Goal: Information Seeking & Learning: Check status

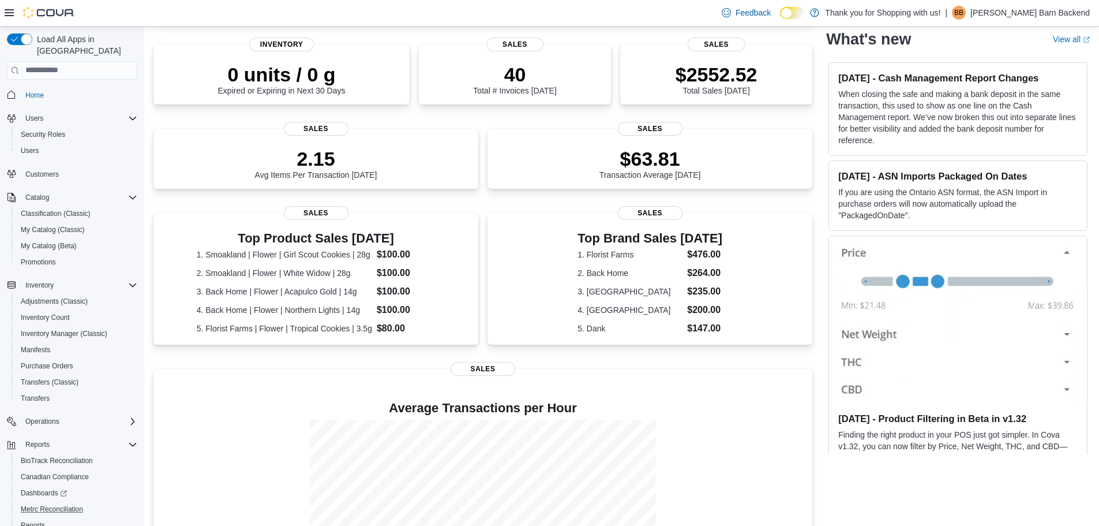
scroll to position [54, 0]
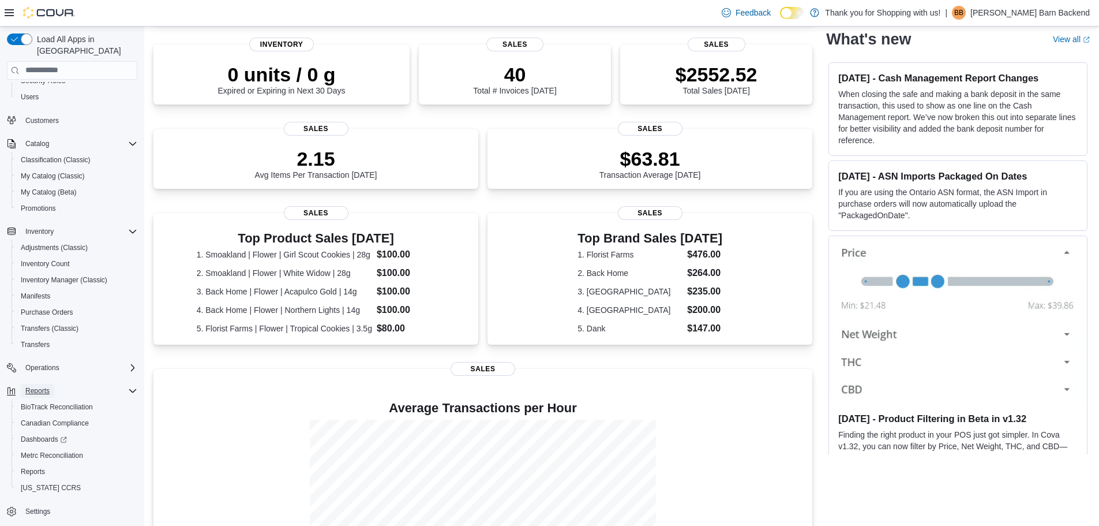
click at [35, 386] on span "Reports" at bounding box center [37, 390] width 24 height 9
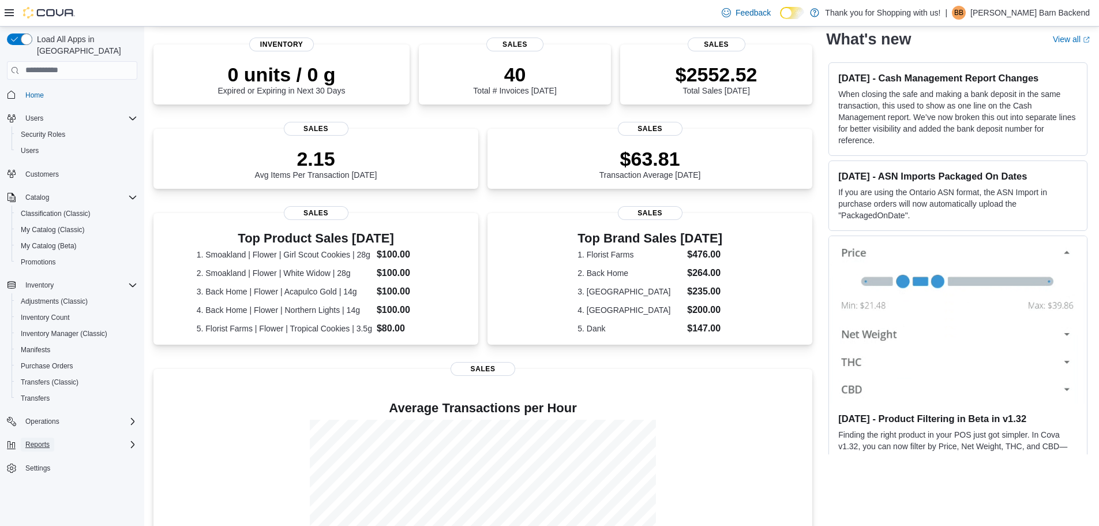
click at [51, 437] on button "Reports" at bounding box center [37, 444] width 33 height 14
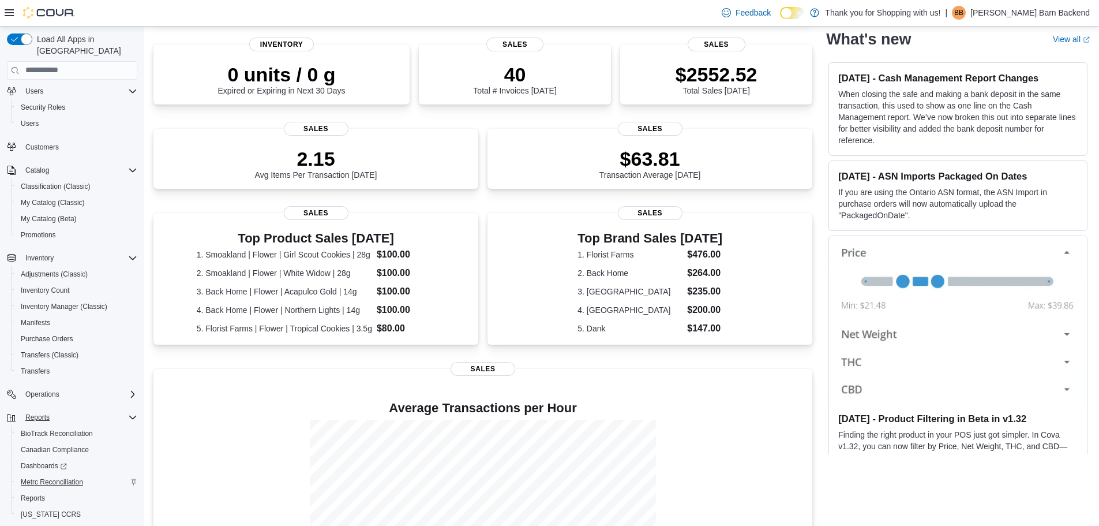
scroll to position [54, 0]
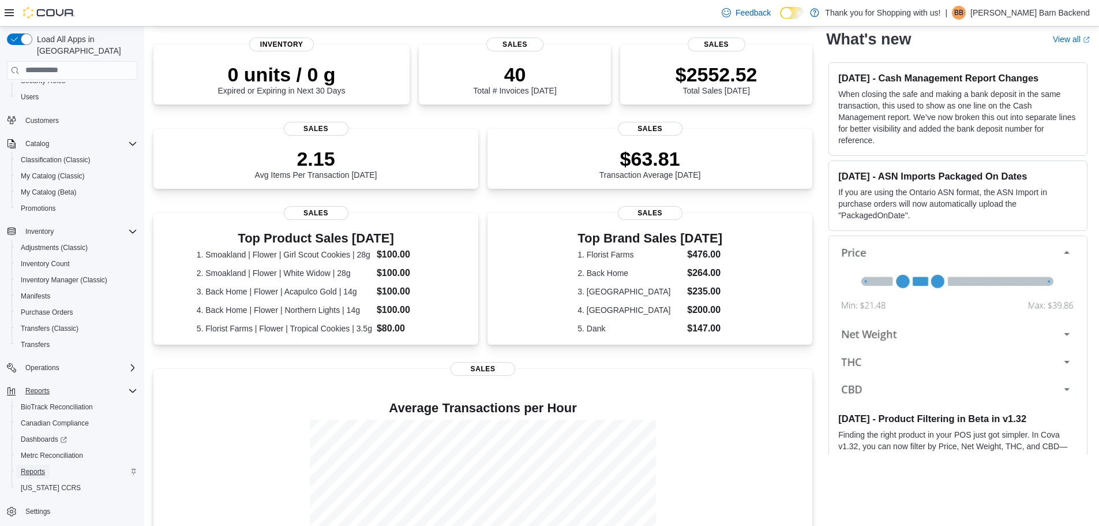
click at [36, 467] on span "Reports" at bounding box center [33, 471] width 24 height 9
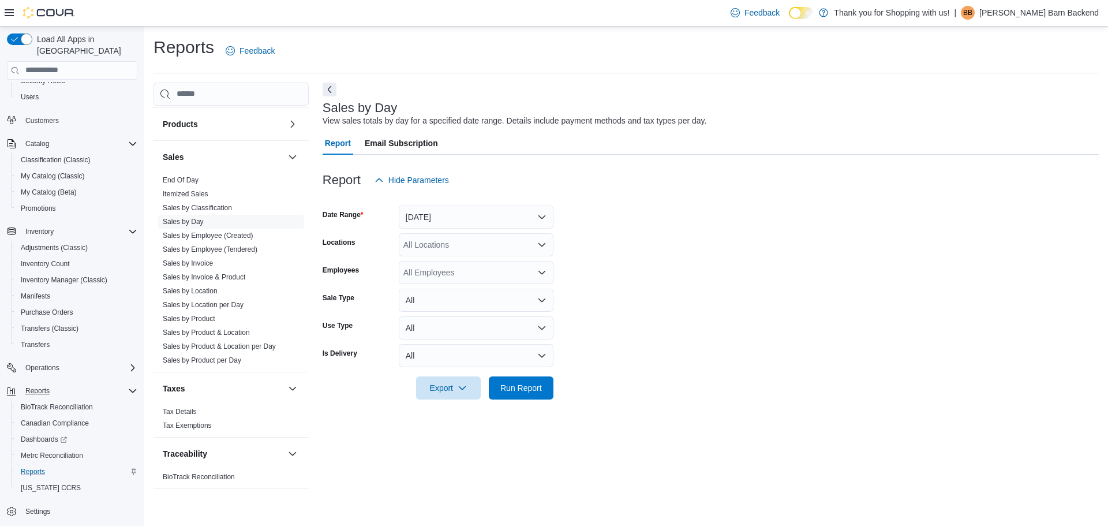
scroll to position [737, 0]
click at [205, 324] on span "Sales by Product" at bounding box center [231, 318] width 146 height 14
click at [207, 317] on link "Sales by Product" at bounding box center [189, 318] width 53 height 8
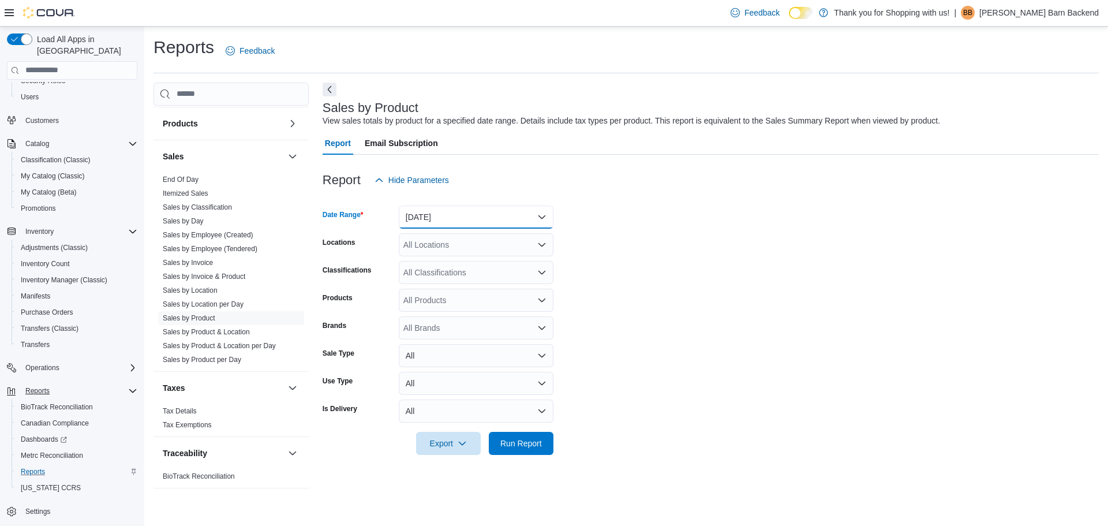
click at [465, 220] on button "[DATE]" at bounding box center [476, 216] width 155 height 23
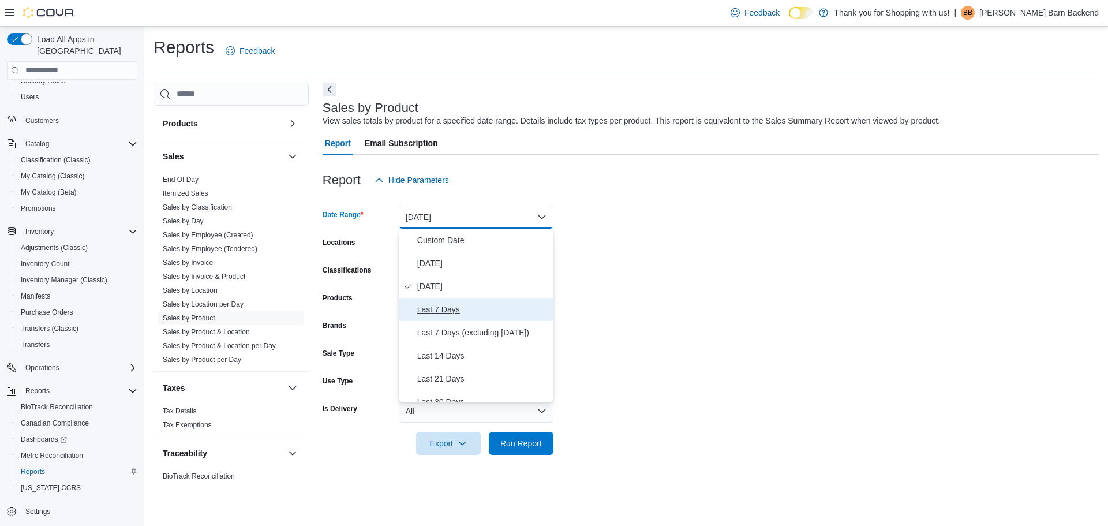
click at [458, 308] on span "Last 7 Days" at bounding box center [483, 309] width 132 height 14
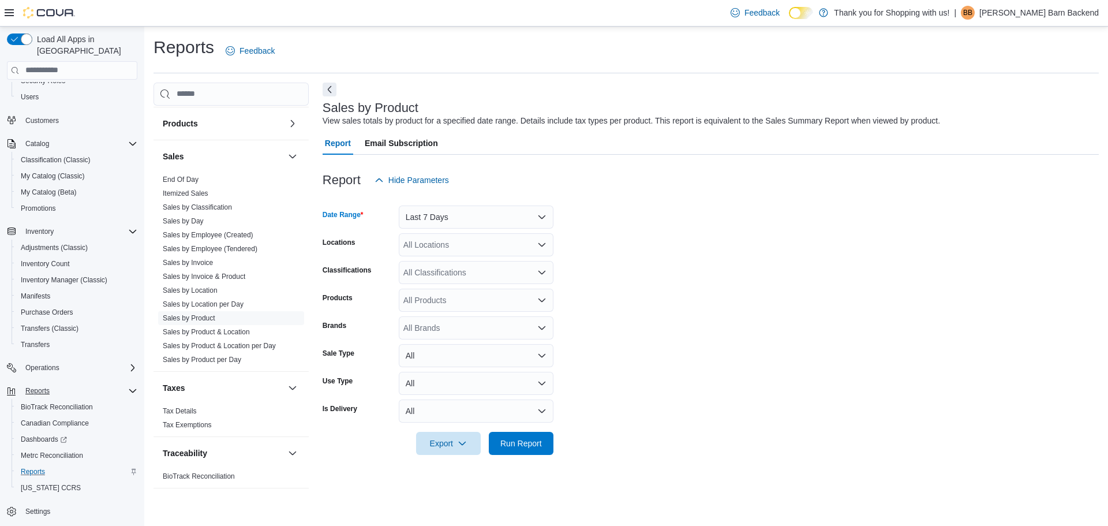
click at [455, 238] on div "All Locations" at bounding box center [476, 244] width 155 height 23
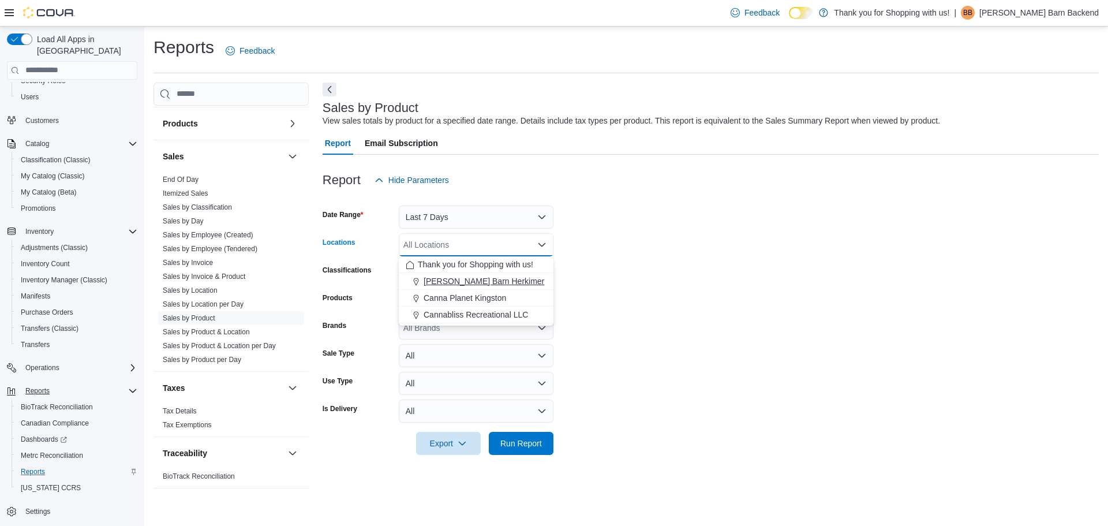
click at [452, 280] on span "[PERSON_NAME] Barn Herkimer" at bounding box center [484, 281] width 121 height 12
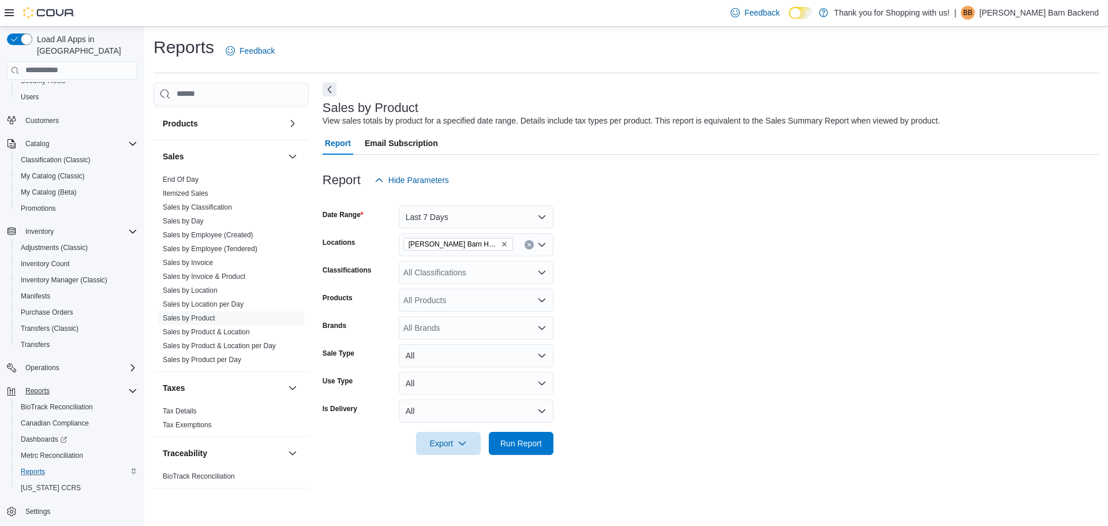
click at [629, 246] on form "Date Range Last 7 Days Locations [PERSON_NAME] Barn Herkimer Classifications Al…" at bounding box center [711, 323] width 776 height 263
click at [480, 325] on div "All Brands" at bounding box center [476, 327] width 155 height 23
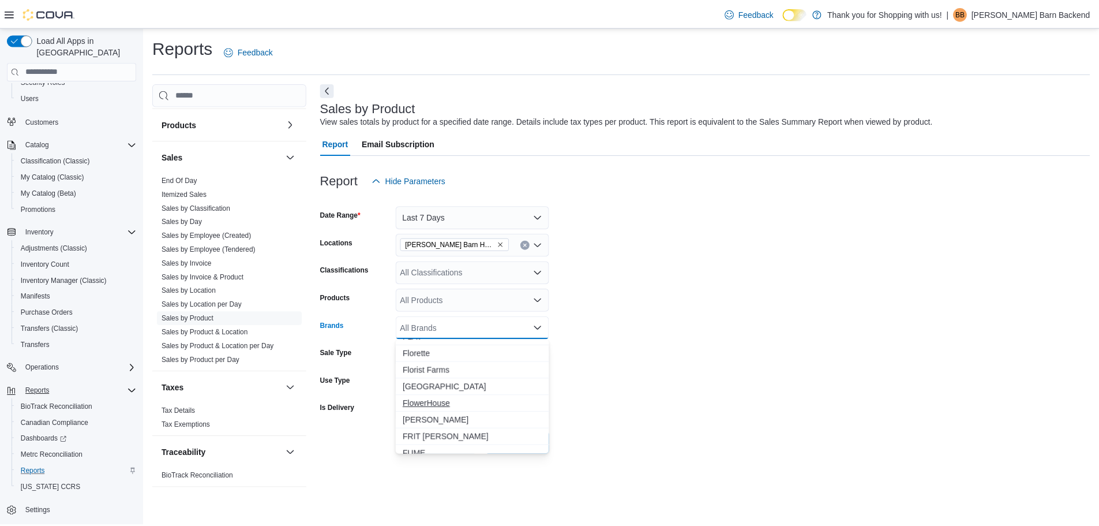
scroll to position [1096, 0]
click at [444, 385] on span "Florist Farms" at bounding box center [476, 389] width 141 height 12
click at [646, 385] on form "Date Range Last 7 Days Locations [PERSON_NAME] Barn Herkimer Classifications Al…" at bounding box center [711, 323] width 776 height 263
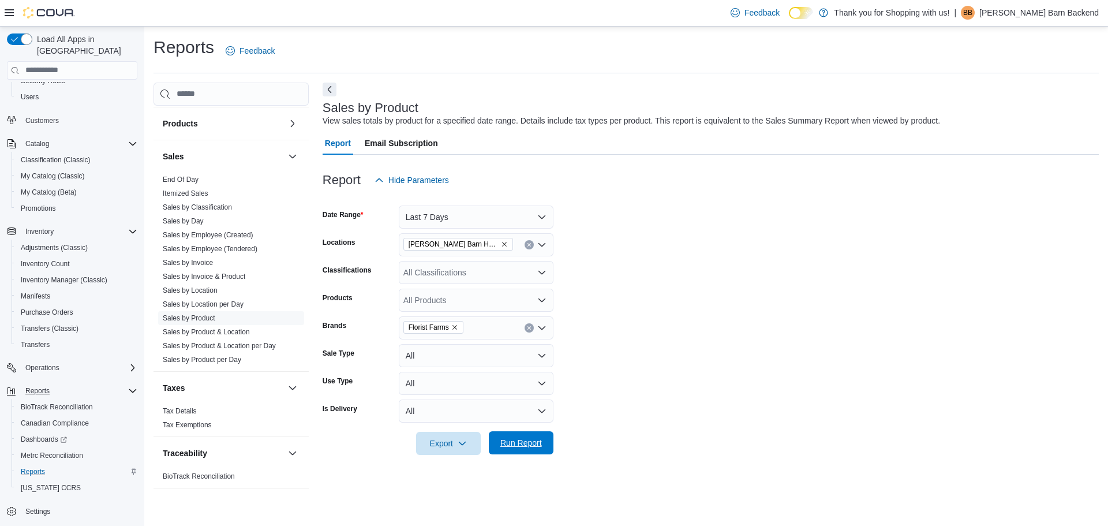
click at [516, 448] on span "Run Report" at bounding box center [521, 442] width 51 height 23
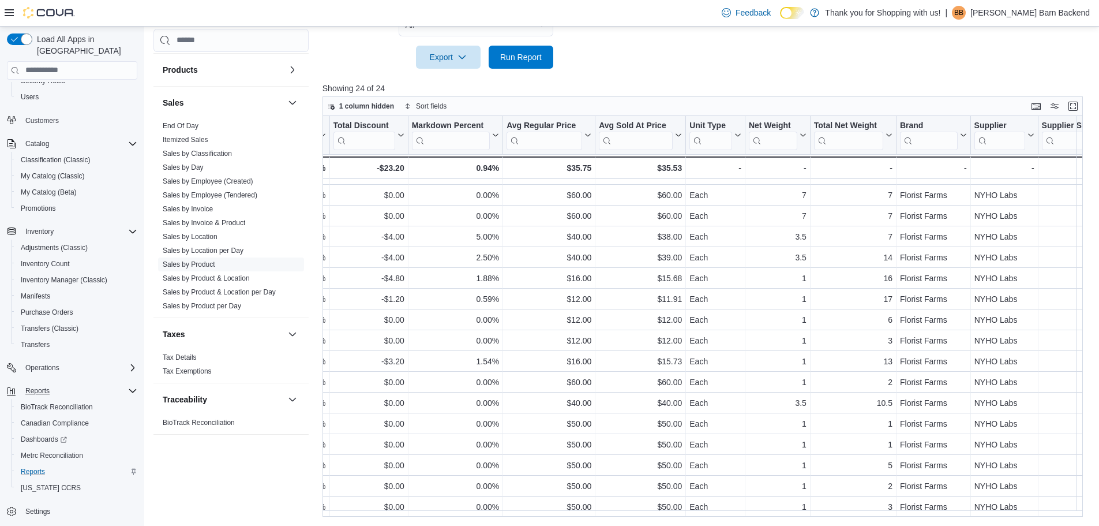
scroll to position [166, 916]
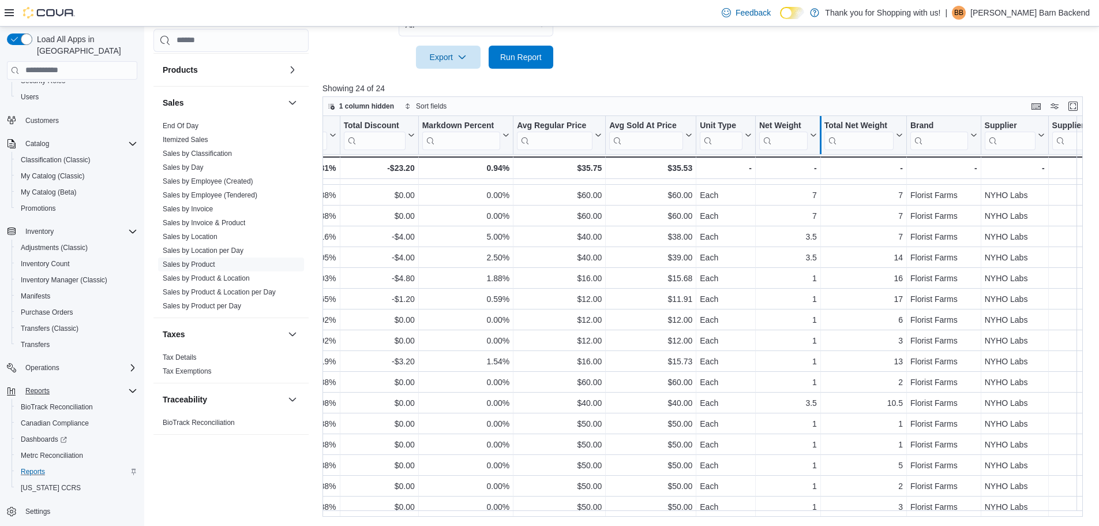
click at [817, 138] on div at bounding box center [820, 135] width 9 height 38
click at [811, 136] on icon at bounding box center [812, 135] width 9 height 7
click at [798, 197] on span "Sort High-Low" at bounding box center [796, 192] width 44 height 9
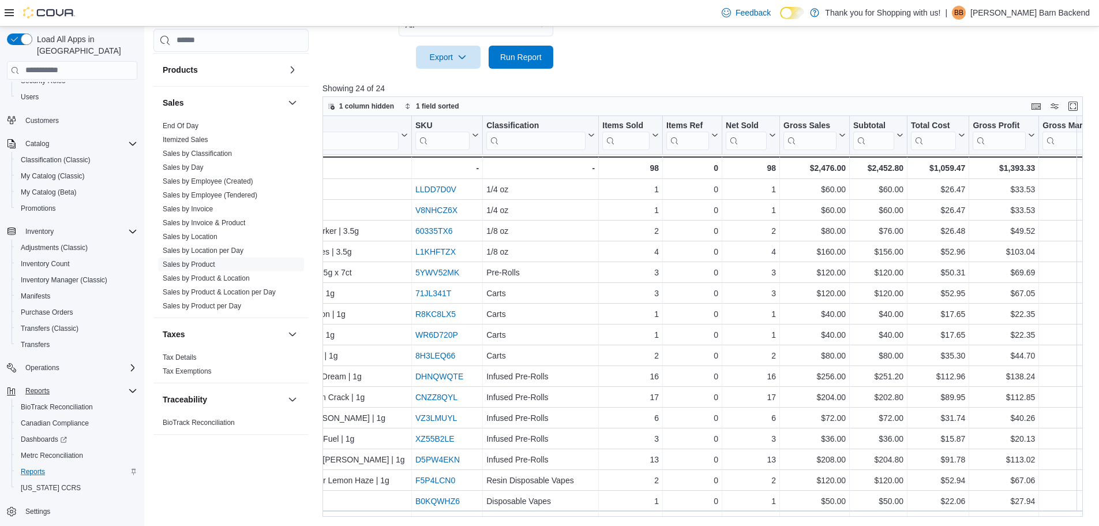
scroll to position [0, 102]
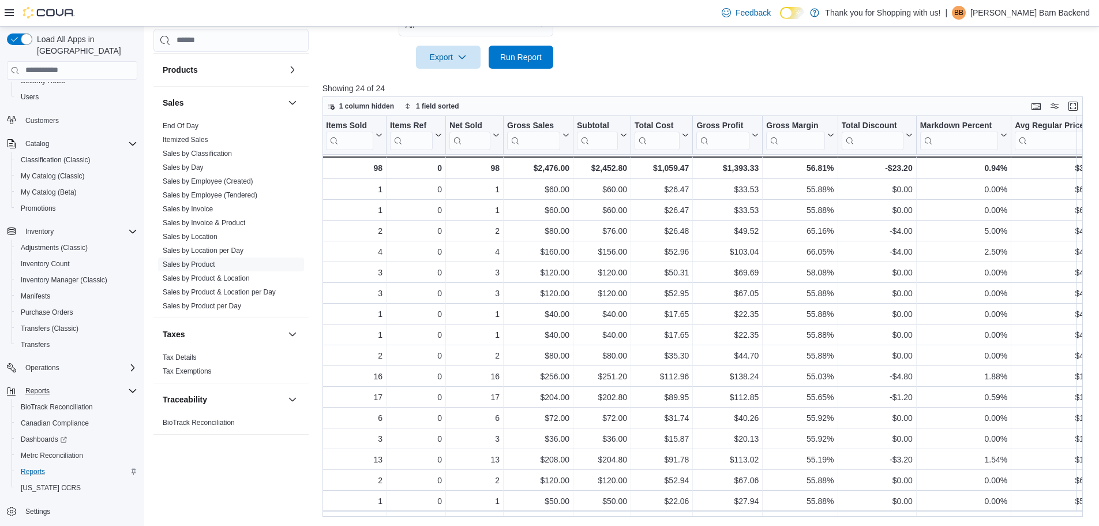
scroll to position [0, 0]
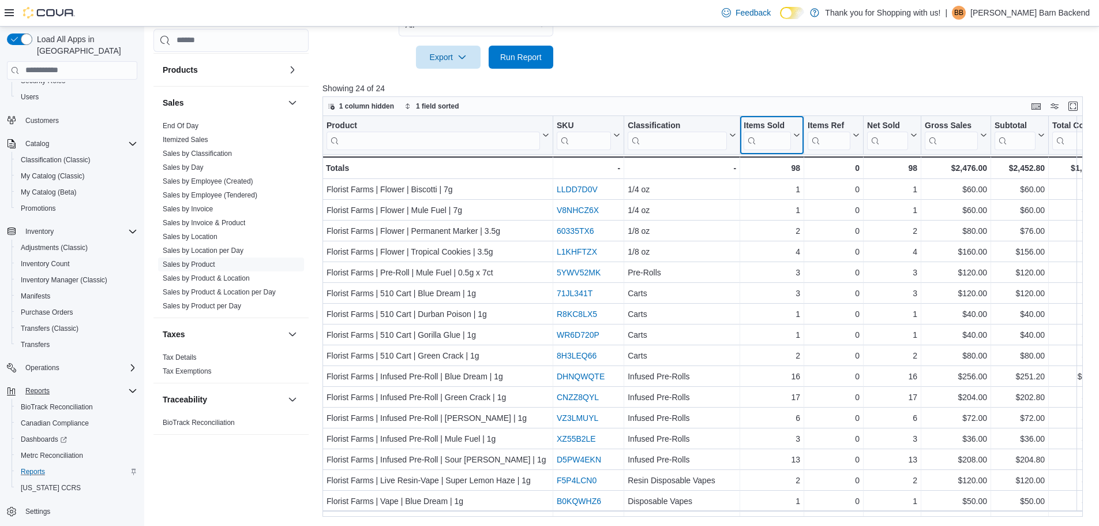
click at [796, 133] on icon at bounding box center [795, 135] width 9 height 7
click at [784, 193] on span "Sort High-Low" at bounding box center [780, 192] width 44 height 9
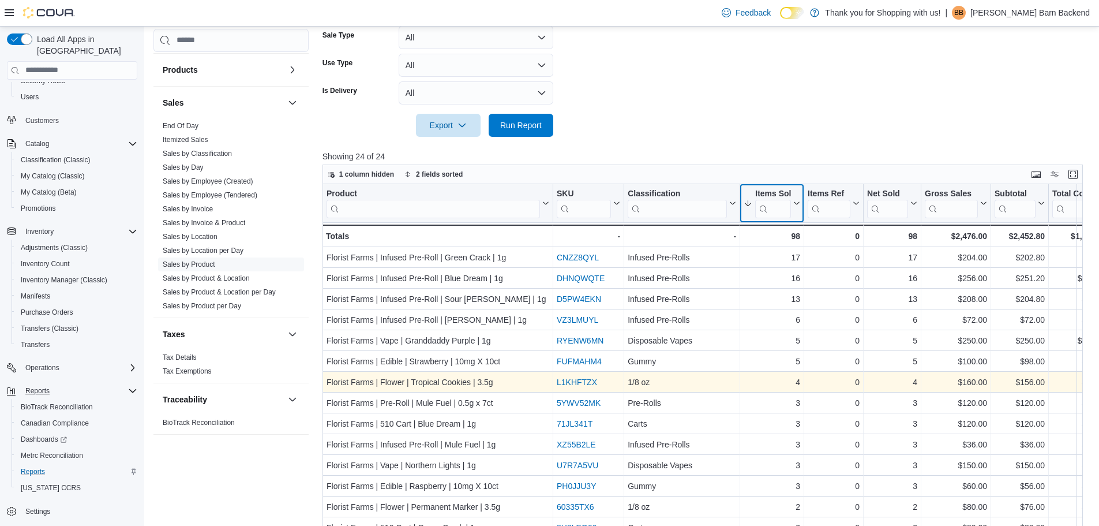
scroll to position [386, 0]
